Goal: Task Accomplishment & Management: Use online tool/utility

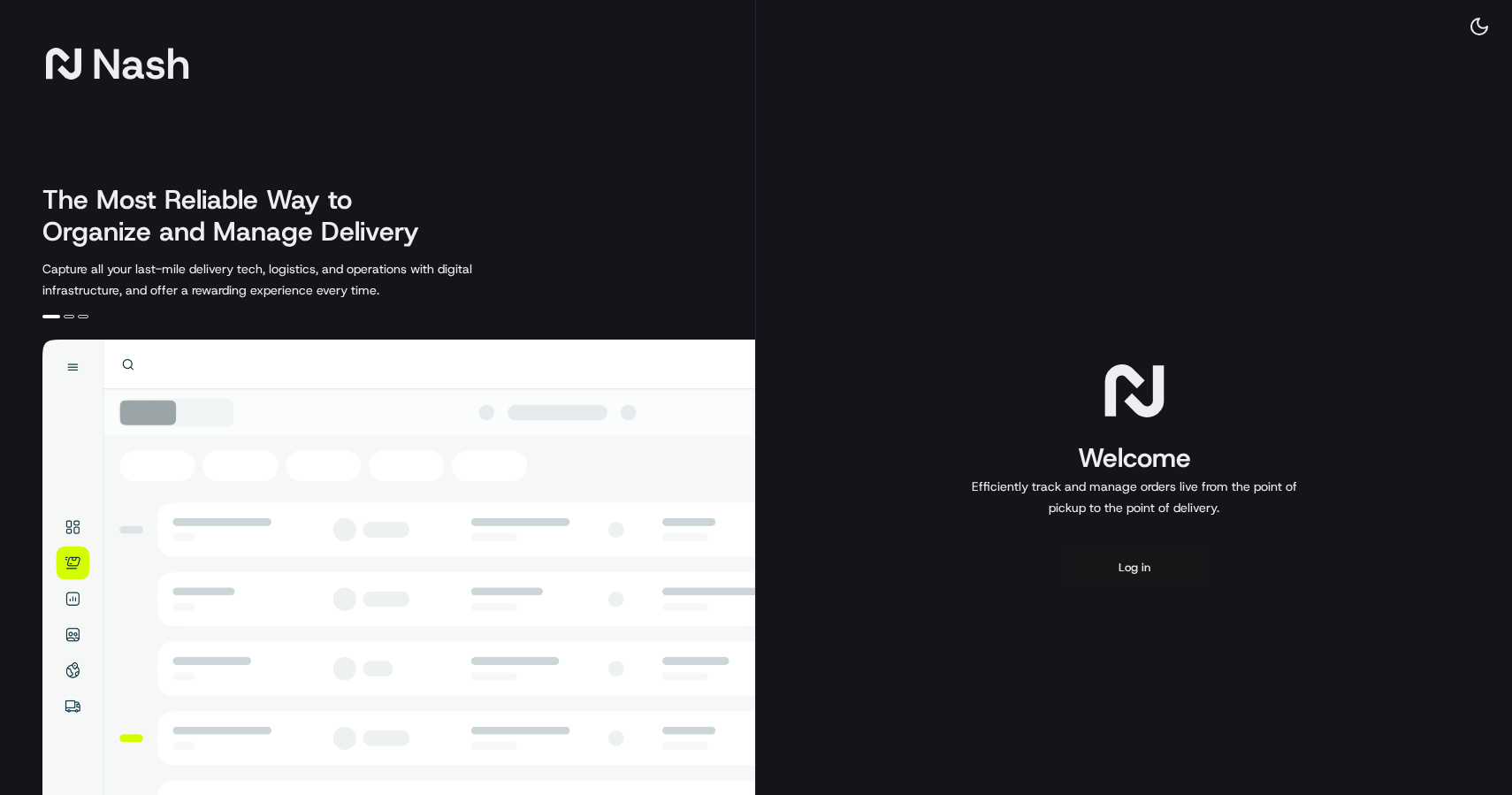
click at [1131, 578] on button "Log in" at bounding box center [1134, 568] width 142 height 42
